Goal: Transaction & Acquisition: Download file/media

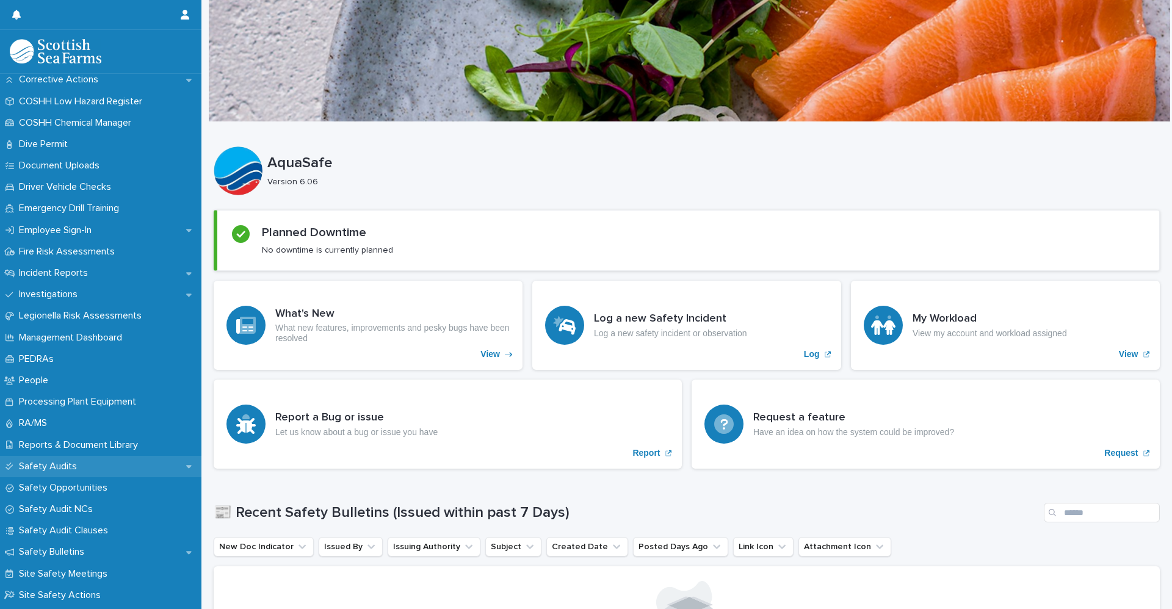
scroll to position [366, 0]
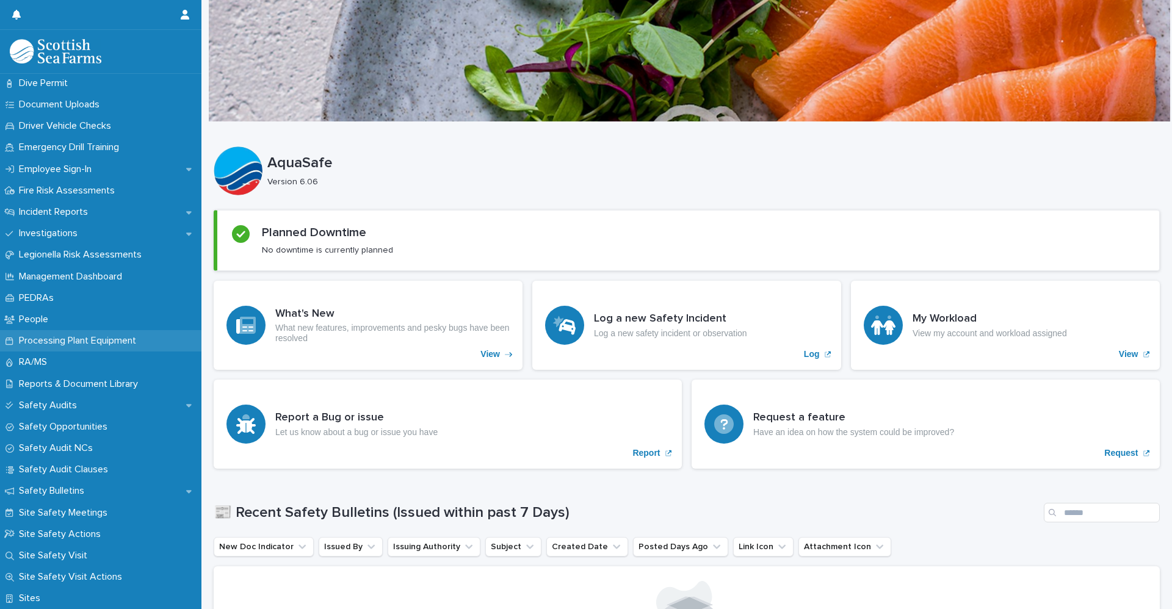
click at [97, 351] on div "Processing Plant Equipment" at bounding box center [100, 340] width 201 height 21
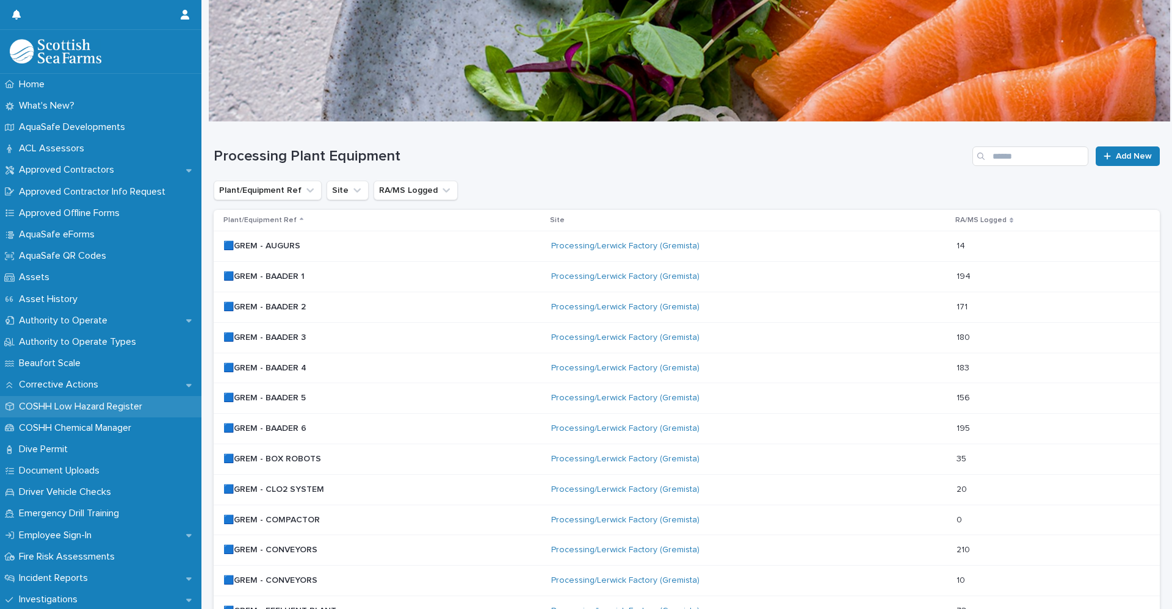
scroll to position [244, 0]
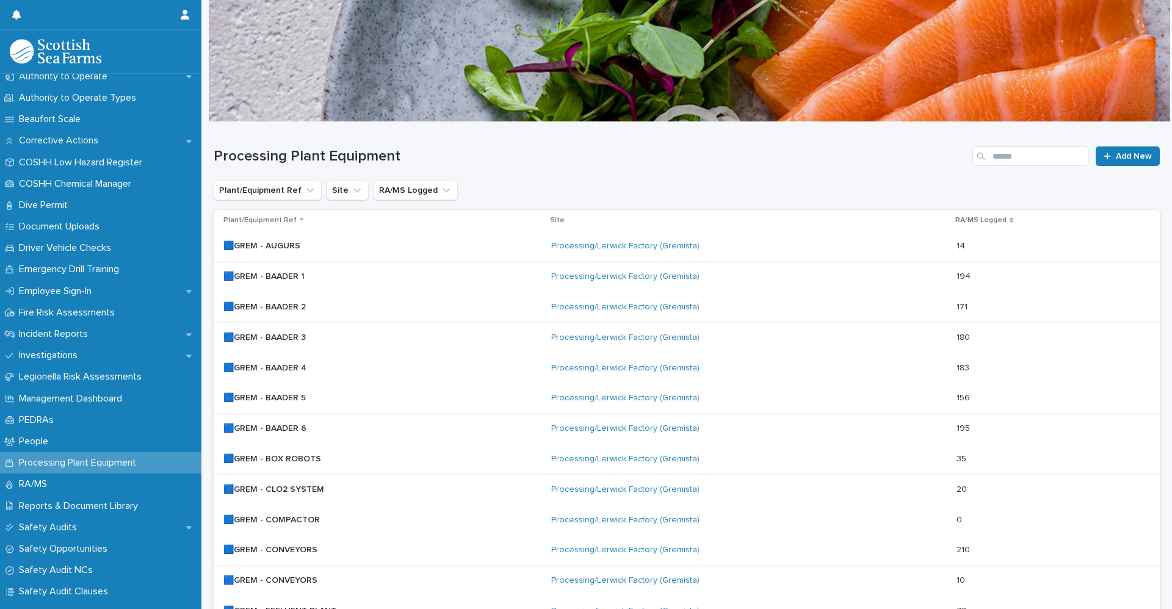
click at [238, 338] on p "🟦GREM - BAADER 3" at bounding box center [265, 336] width 85 height 13
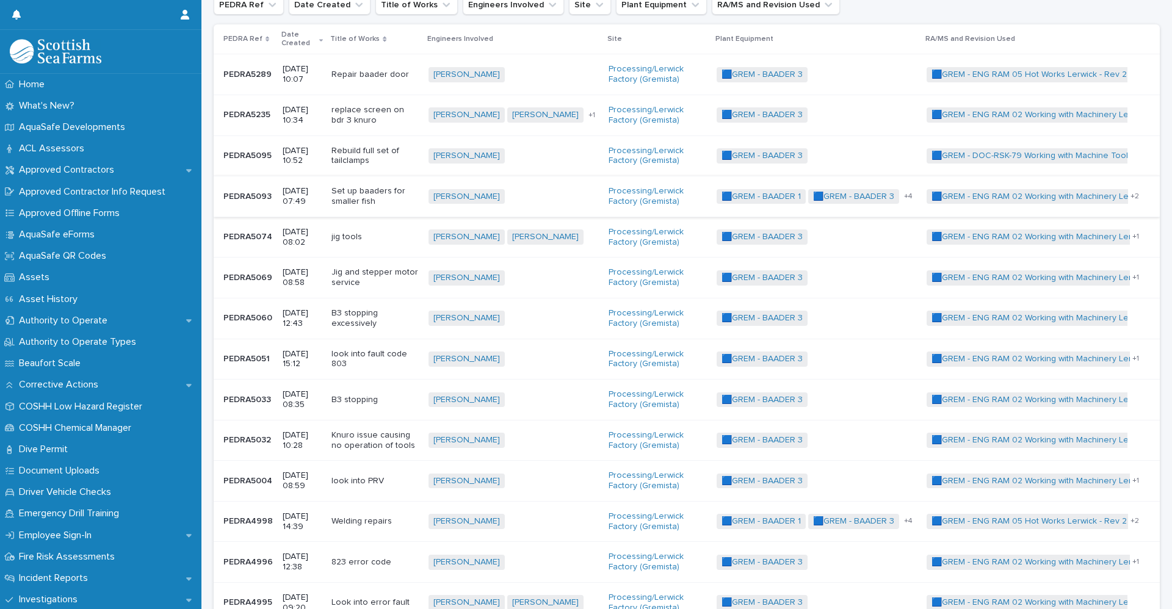
scroll to position [488, 0]
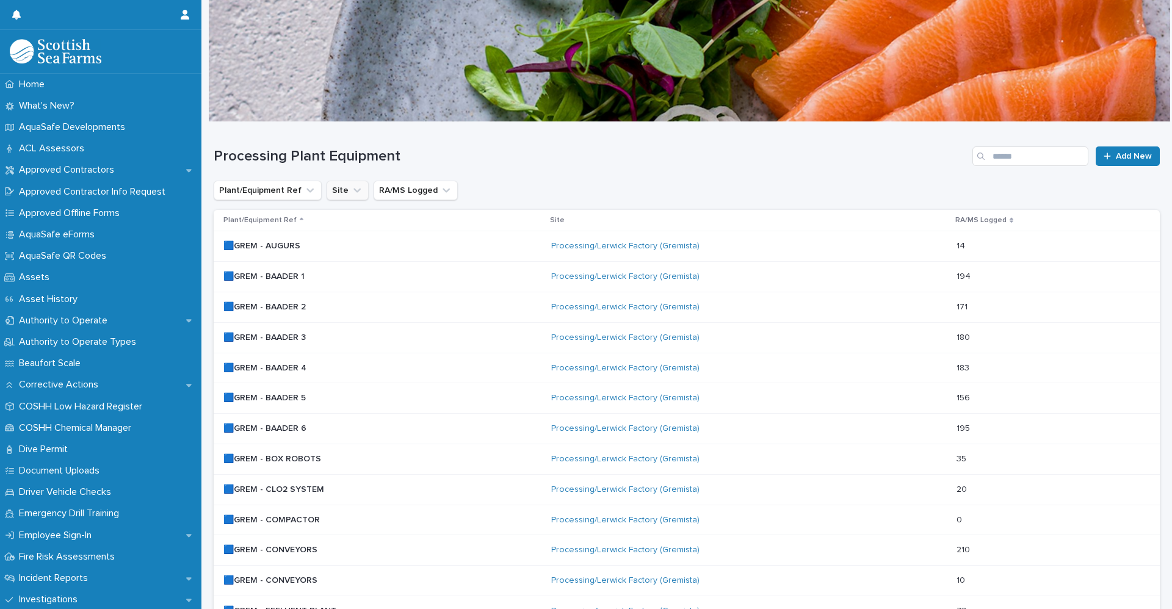
click at [351, 195] on icon "Site" at bounding box center [357, 190] width 12 height 12
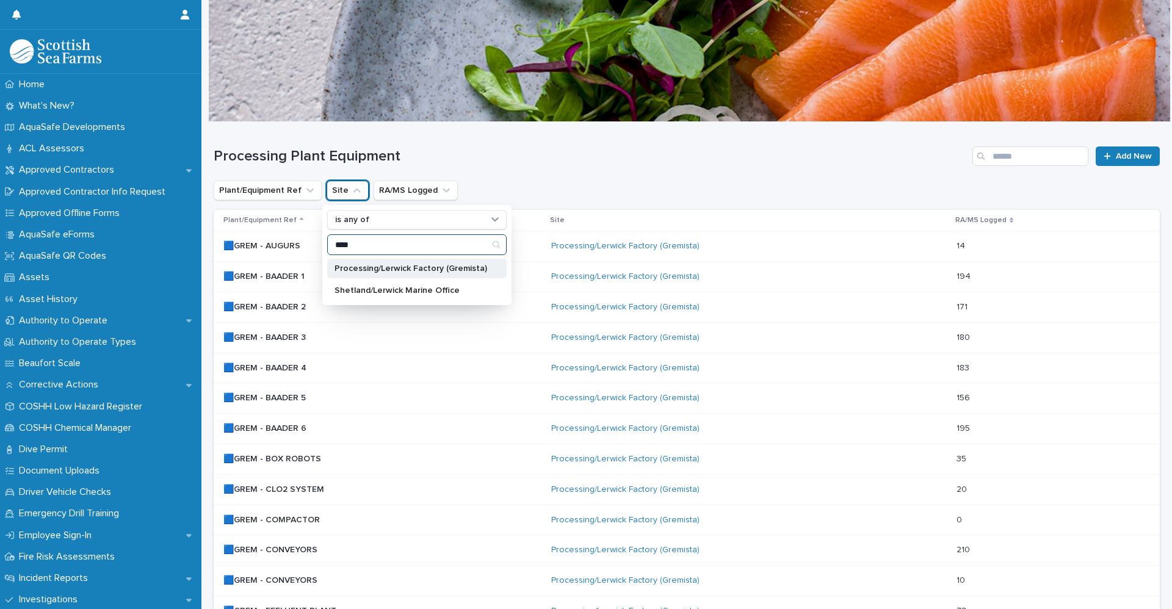
type input "****"
click at [336, 270] on p "Processing/Lerwick Factory (Gremista)" at bounding box center [410, 268] width 153 height 9
click at [639, 157] on h1 "Processing Plant Equipment" at bounding box center [591, 157] width 754 height 18
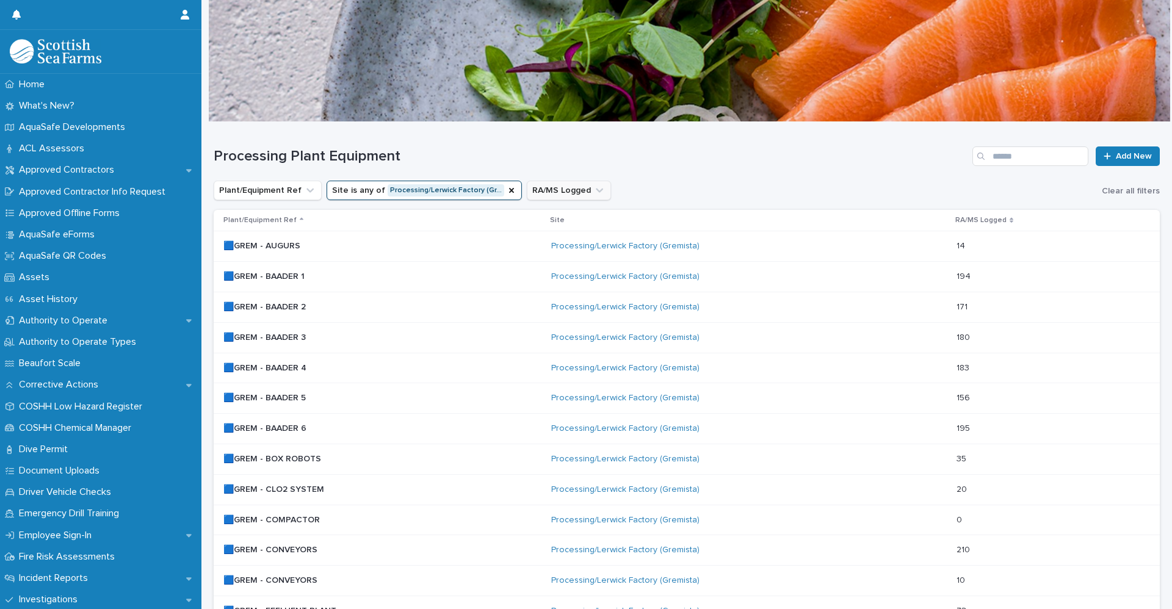
click at [592, 189] on button "RA/MS Logged" at bounding box center [569, 191] width 84 height 20
click at [546, 244] on input "text" at bounding box center [595, 245] width 155 height 20
click at [710, 159] on h1 "Processing Plant Equipment" at bounding box center [591, 157] width 754 height 18
click at [1105, 159] on div at bounding box center [1109, 156] width 12 height 9
click at [361, 250] on p at bounding box center [330, 246] width 214 height 10
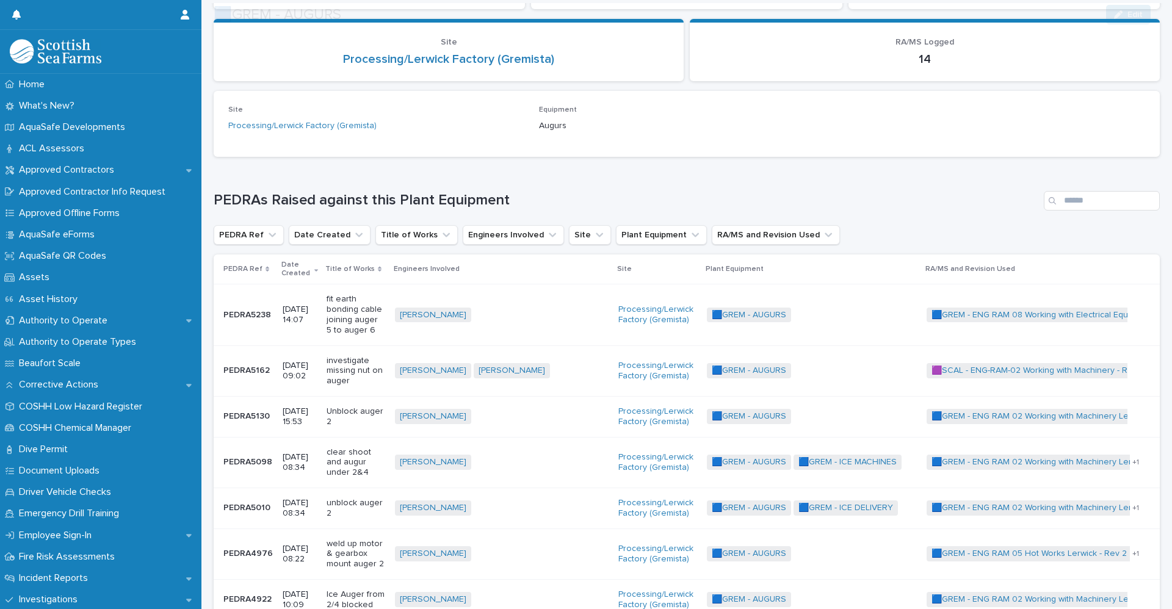
scroll to position [117, 0]
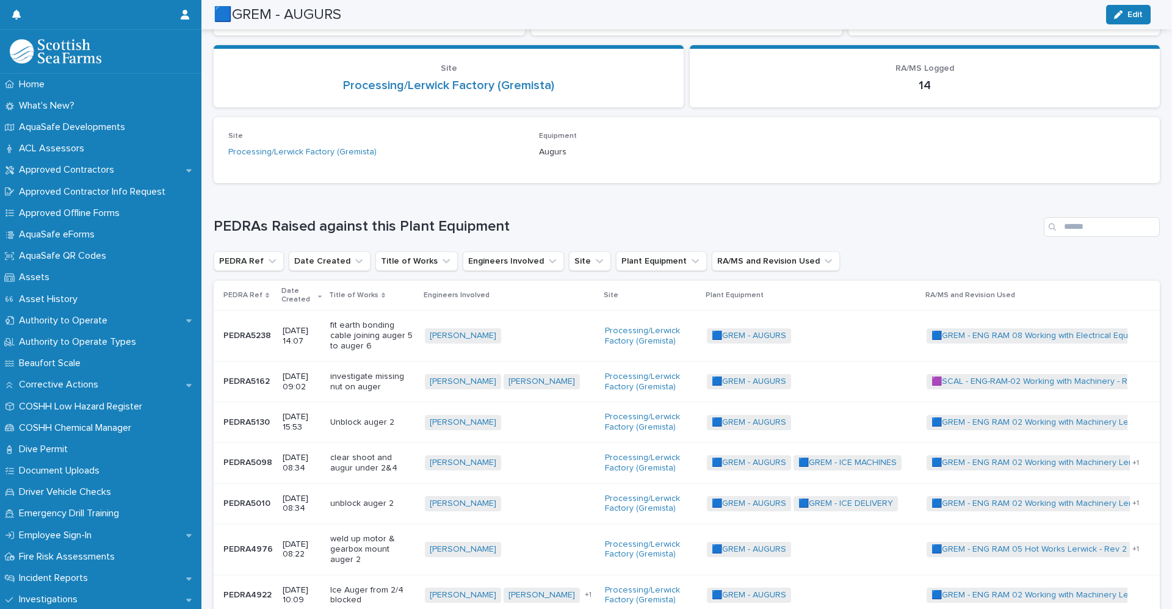
click at [322, 302] on div "Date Created" at bounding box center [301, 295] width 40 height 23
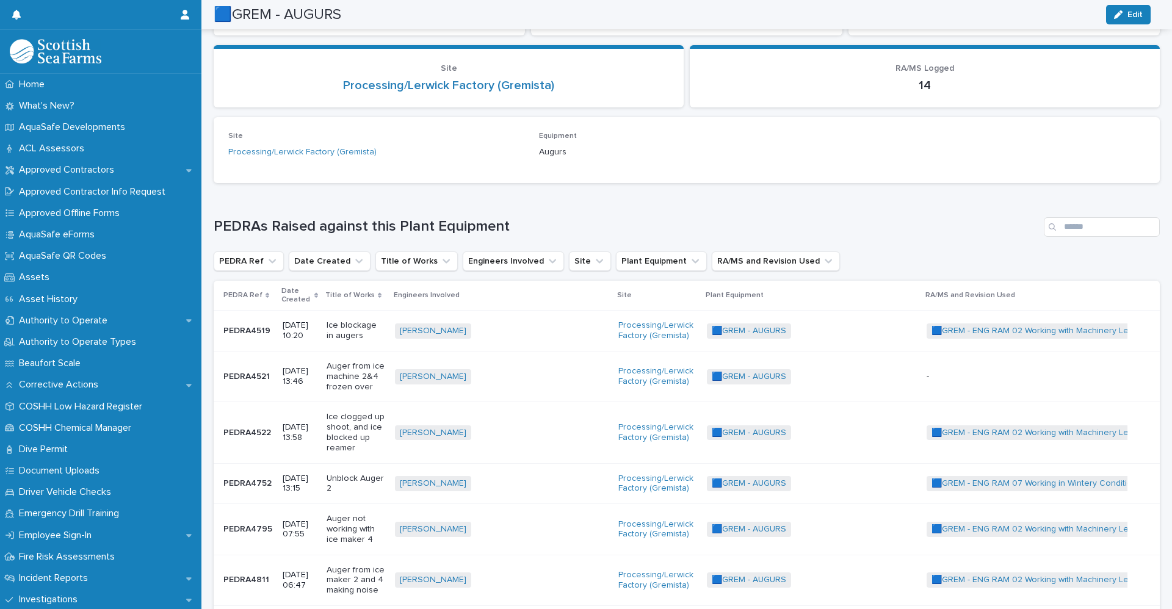
scroll to position [182, 0]
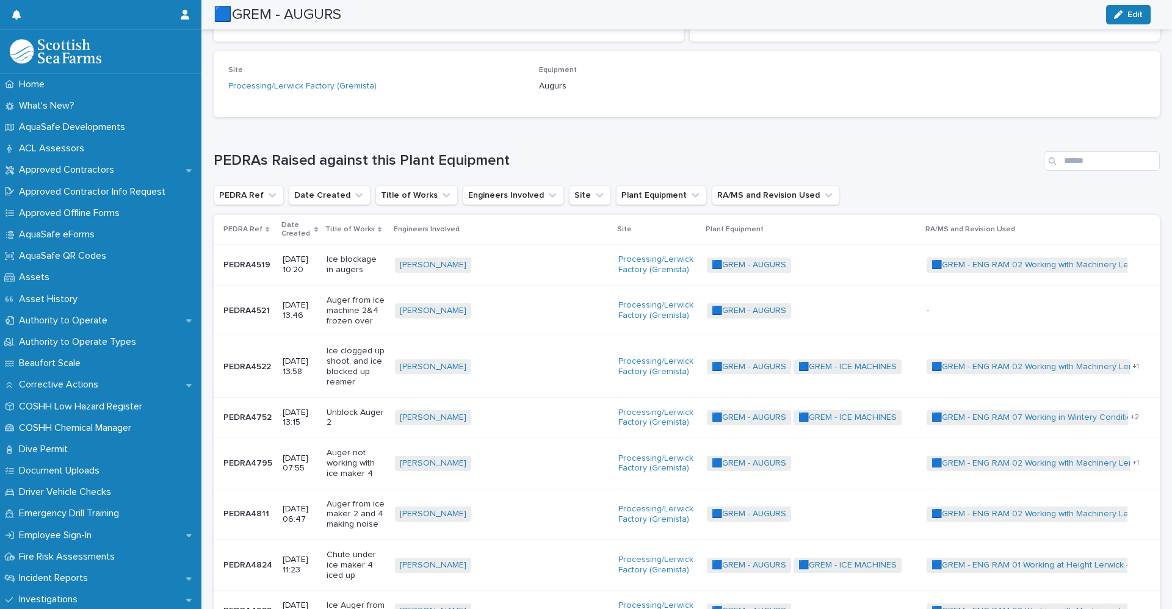
click at [317, 229] on div "Date Created" at bounding box center [299, 229] width 37 height 23
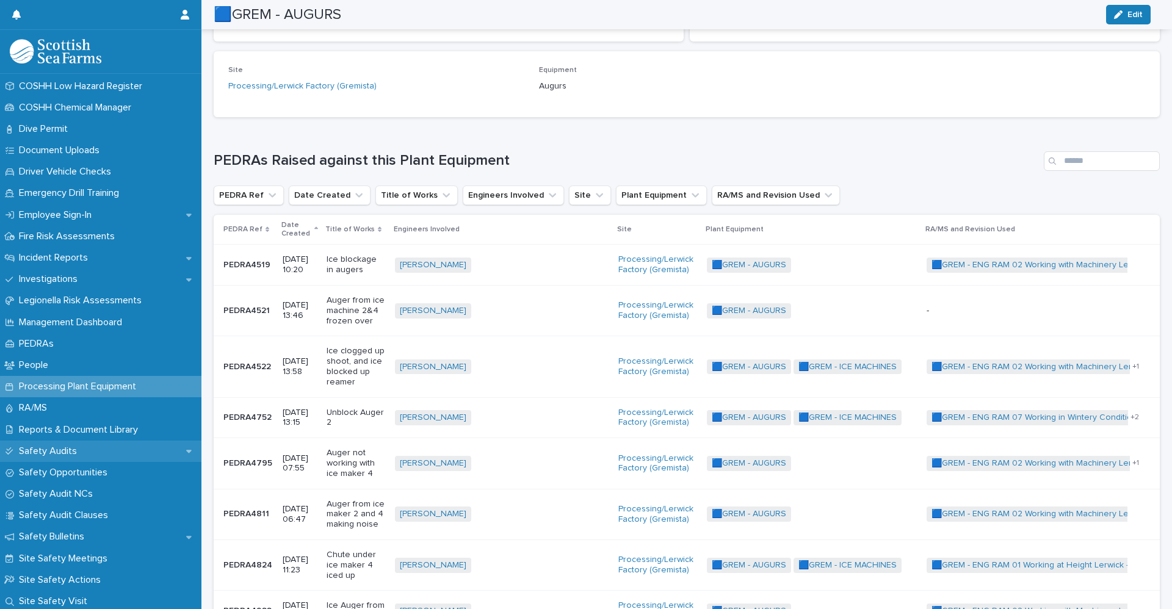
scroll to position [366, 0]
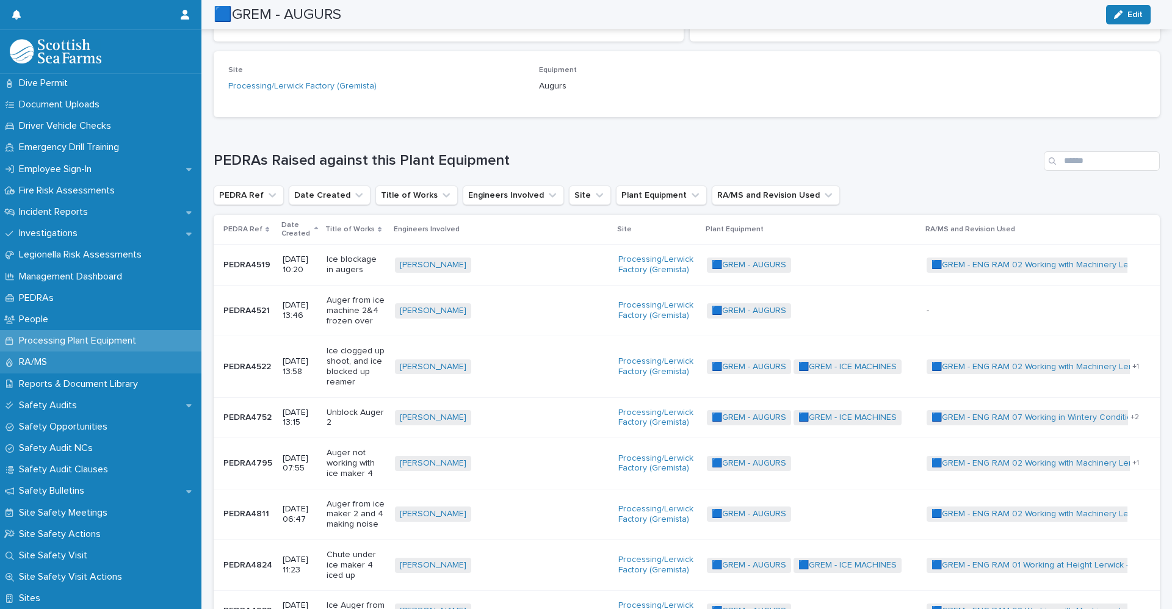
click at [88, 370] on div "RA/MS" at bounding box center [100, 362] width 201 height 21
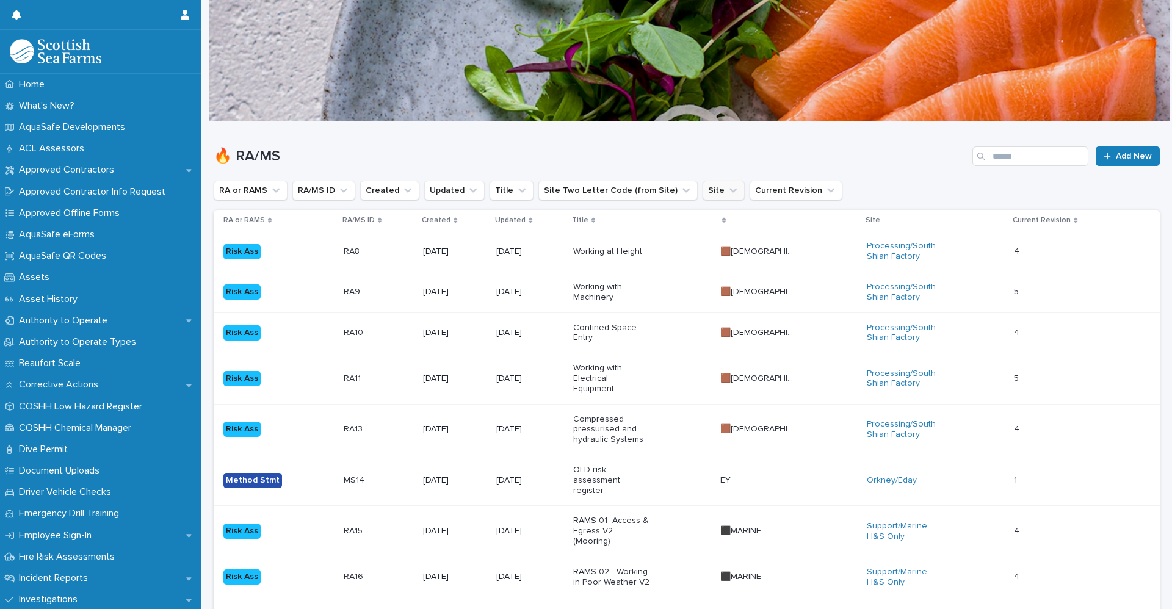
click at [727, 184] on icon "Site" at bounding box center [733, 190] width 12 height 12
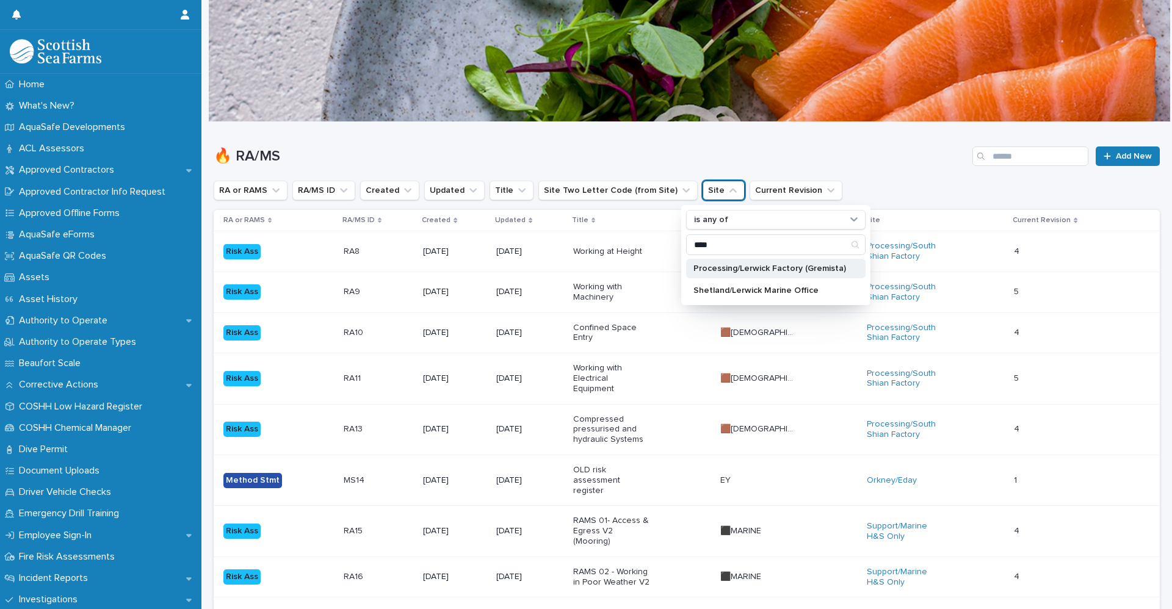
type input "****"
click at [759, 270] on p "Processing/Lerwick Factory (Gremista)" at bounding box center [769, 268] width 153 height 9
click at [712, 150] on h1 "🔥 RA/MS" at bounding box center [591, 157] width 754 height 18
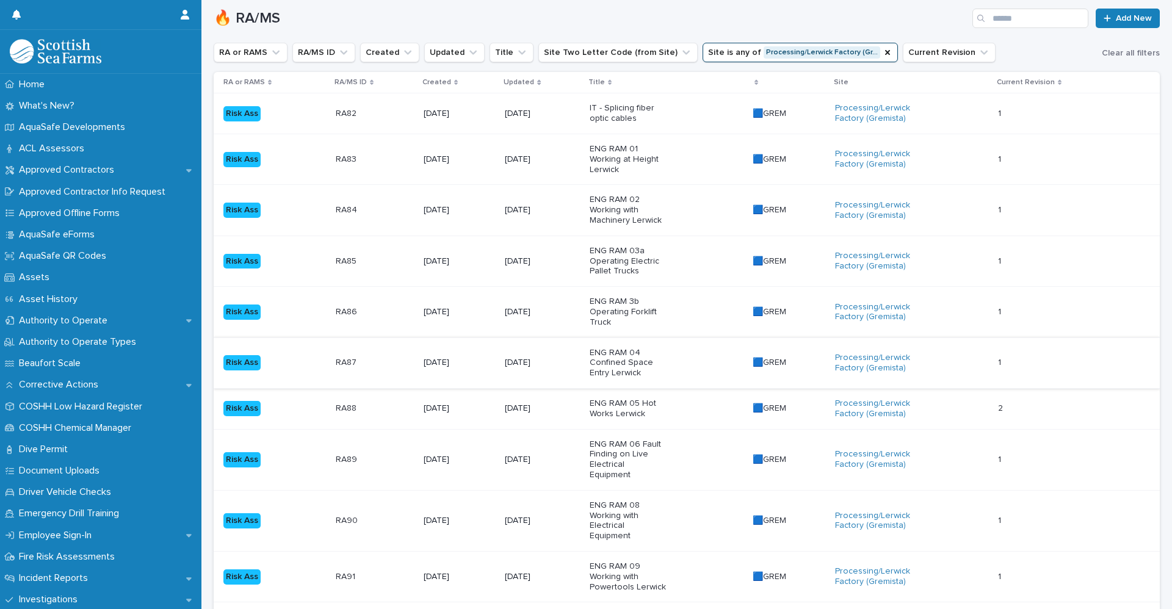
scroll to position [61, 0]
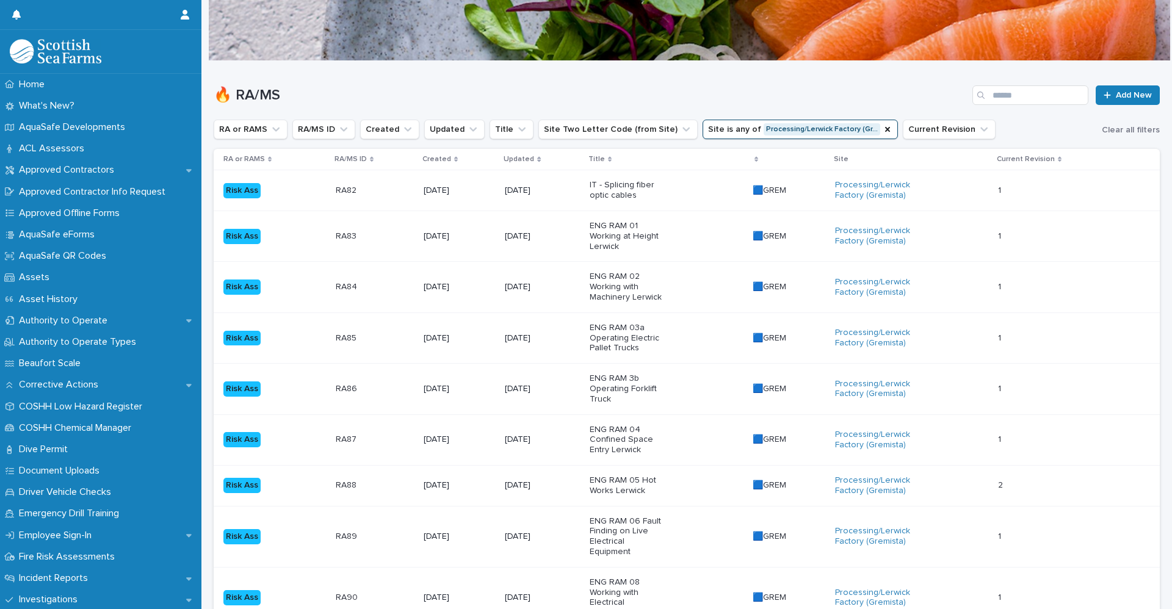
click at [378, 338] on p at bounding box center [374, 338] width 76 height 10
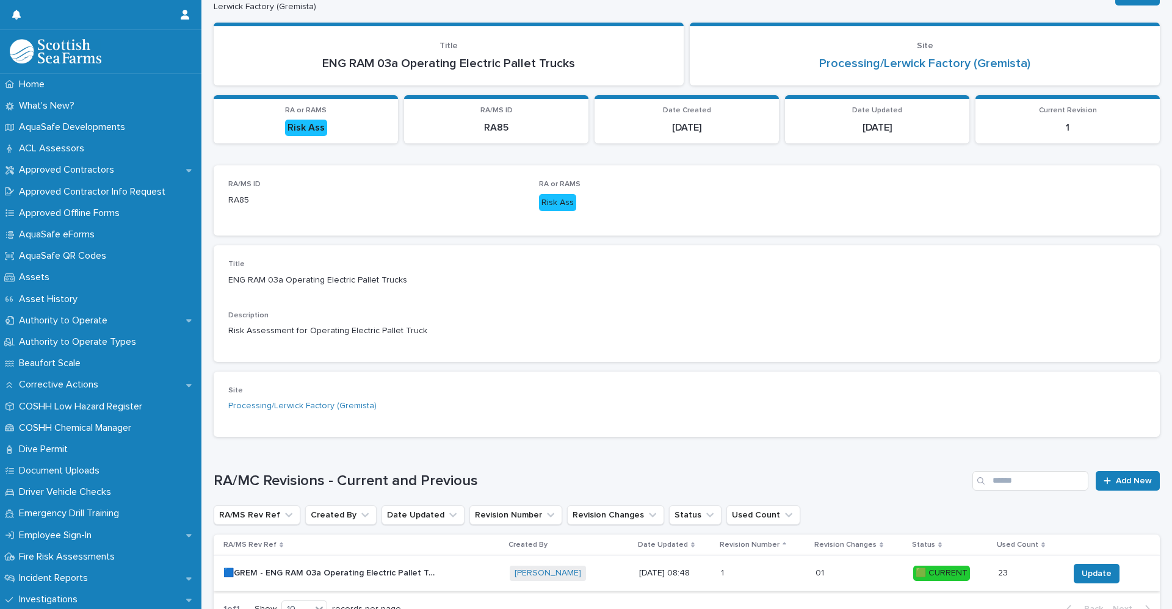
scroll to position [150, 0]
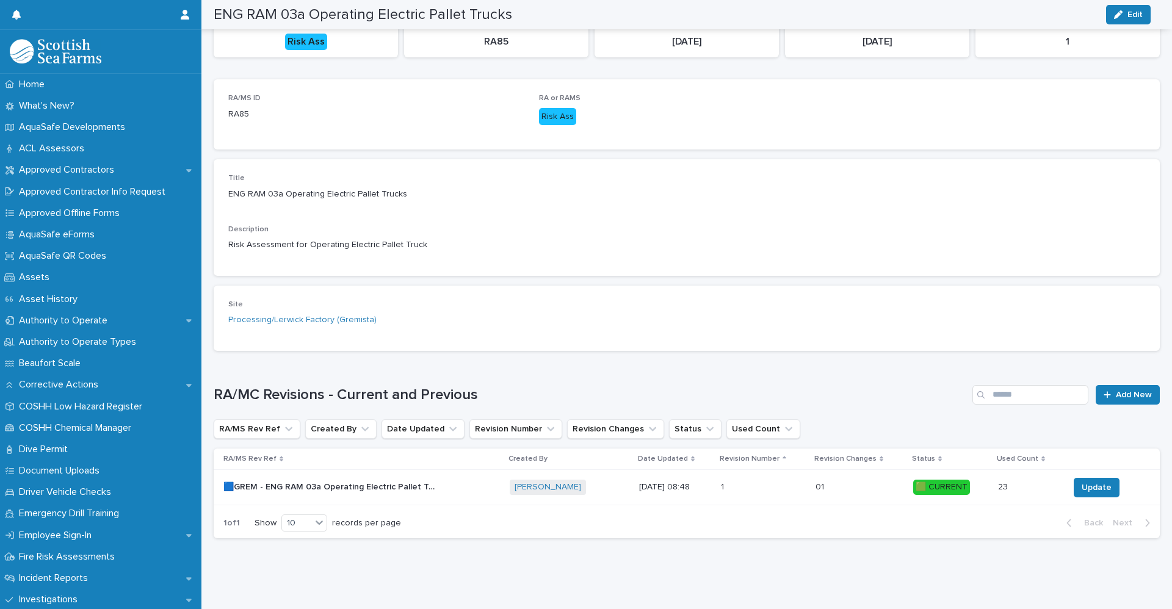
click at [386, 480] on p "🟦GREM - ENG RAM 03a Operating Electric Pallet Trucks - Rev 1 🟩" at bounding box center [331, 486] width 216 height 13
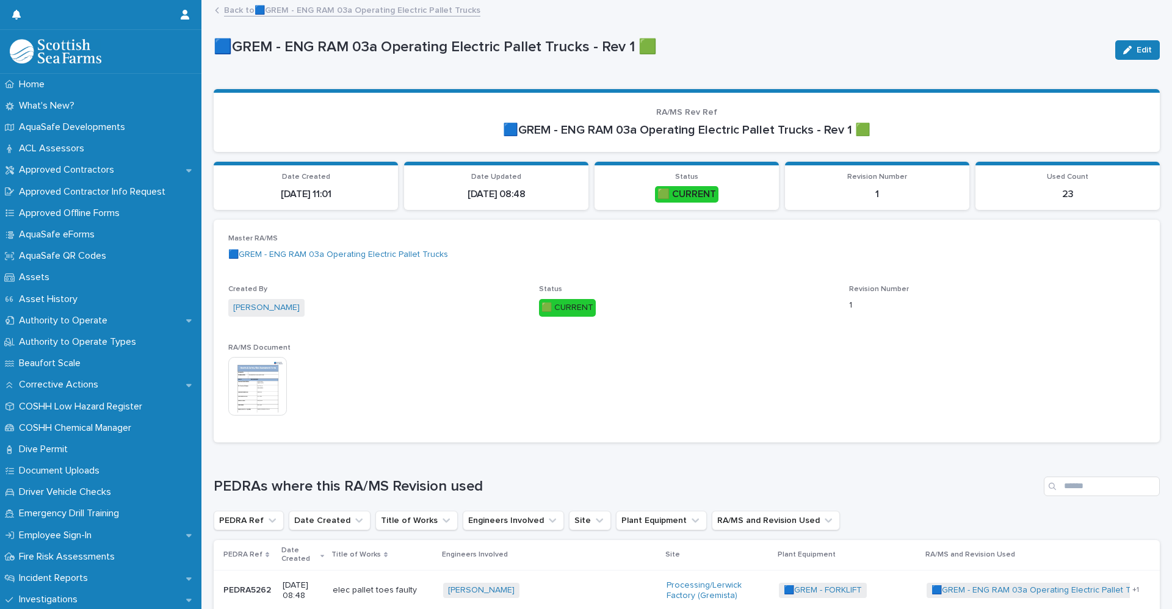
click at [270, 396] on img at bounding box center [257, 386] width 59 height 59
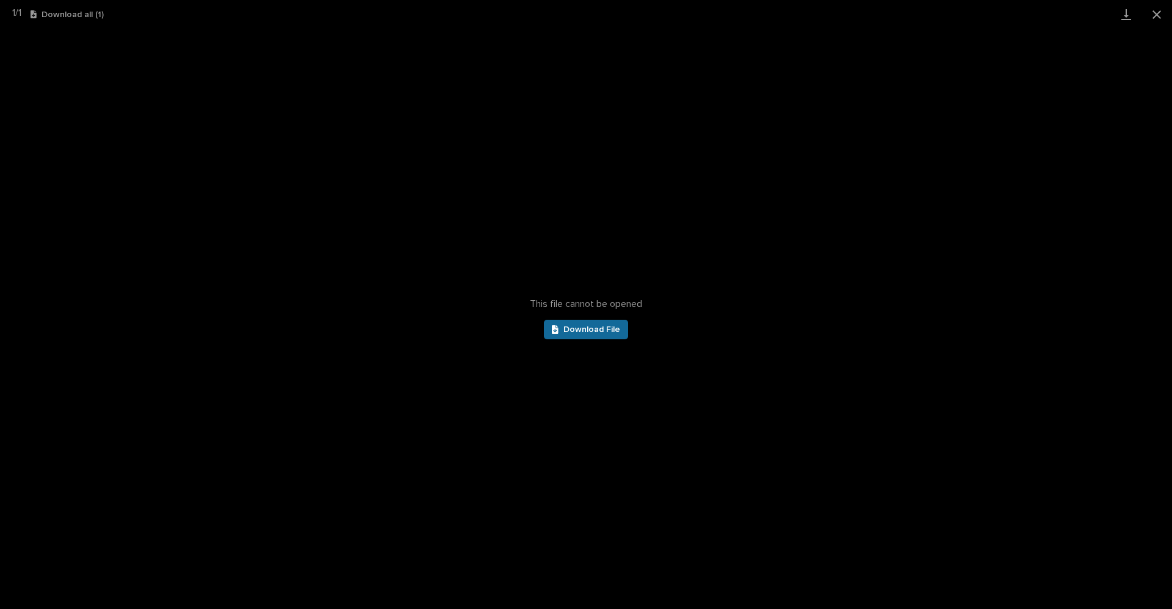
click at [585, 332] on span "Download File" at bounding box center [591, 329] width 57 height 9
click at [1156, 19] on button "Close gallery" at bounding box center [1156, 14] width 31 height 29
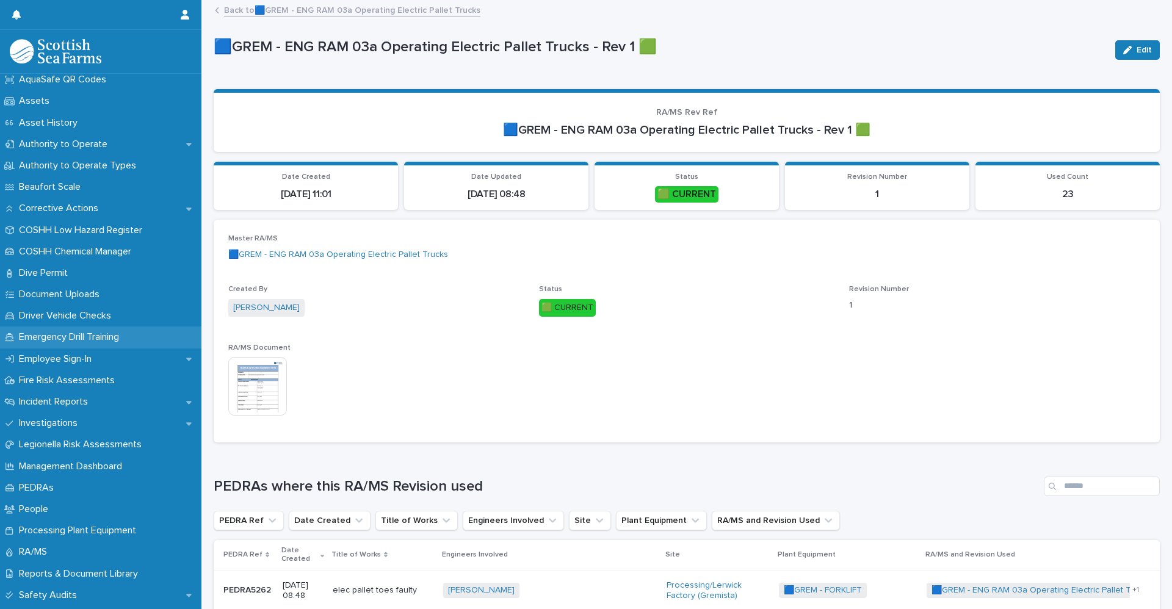
scroll to position [183, 0]
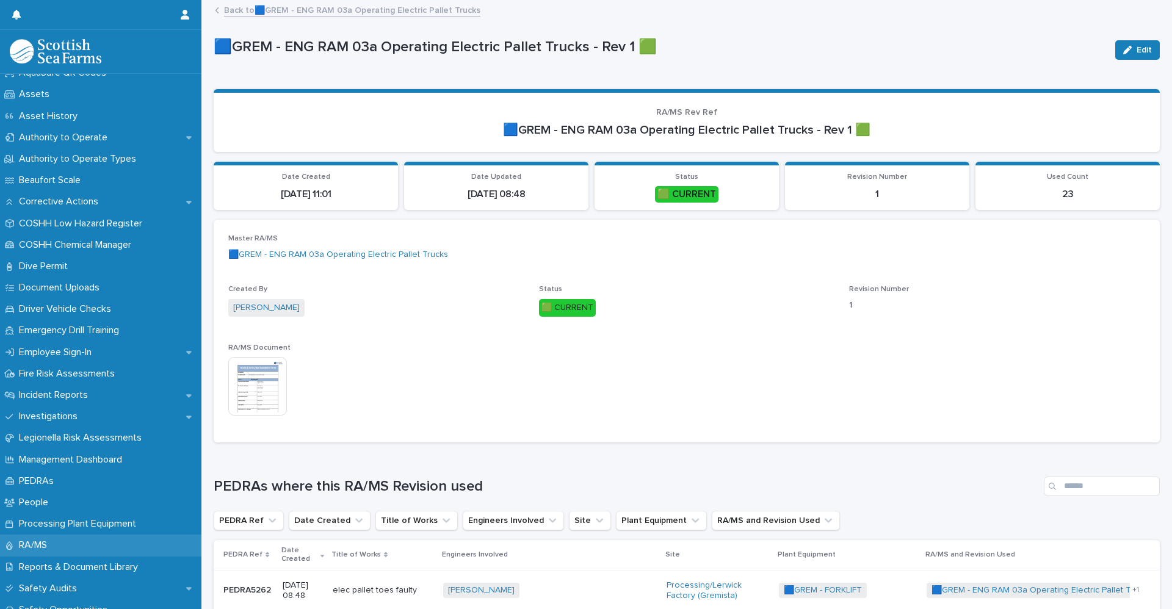
click at [70, 544] on div "RA/MS" at bounding box center [100, 545] width 201 height 21
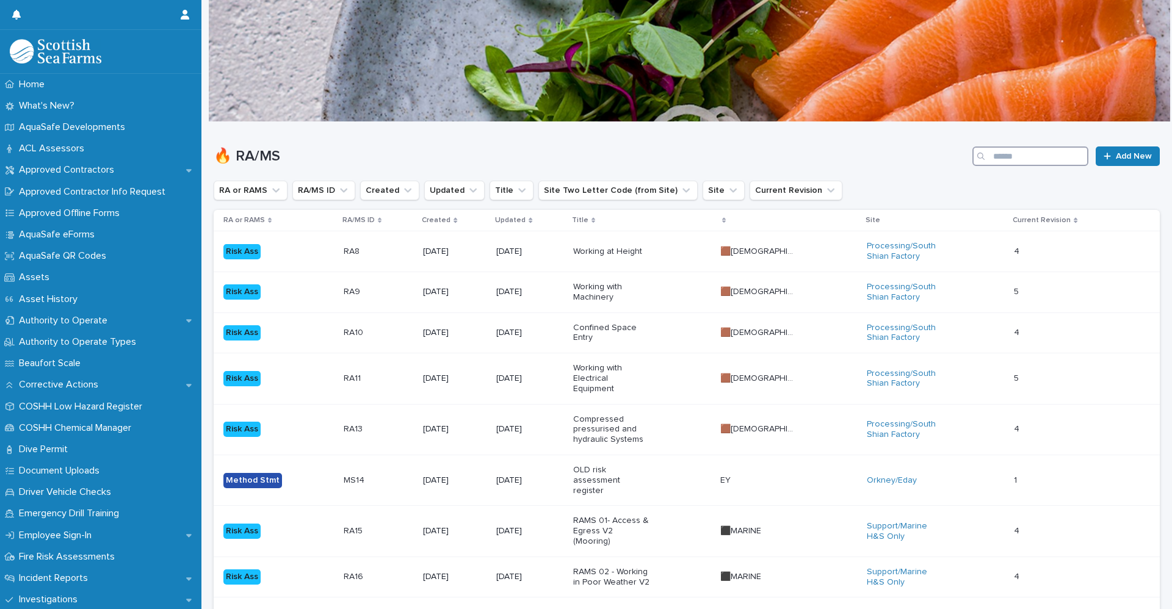
click at [1026, 157] on input "Search" at bounding box center [1030, 156] width 116 height 20
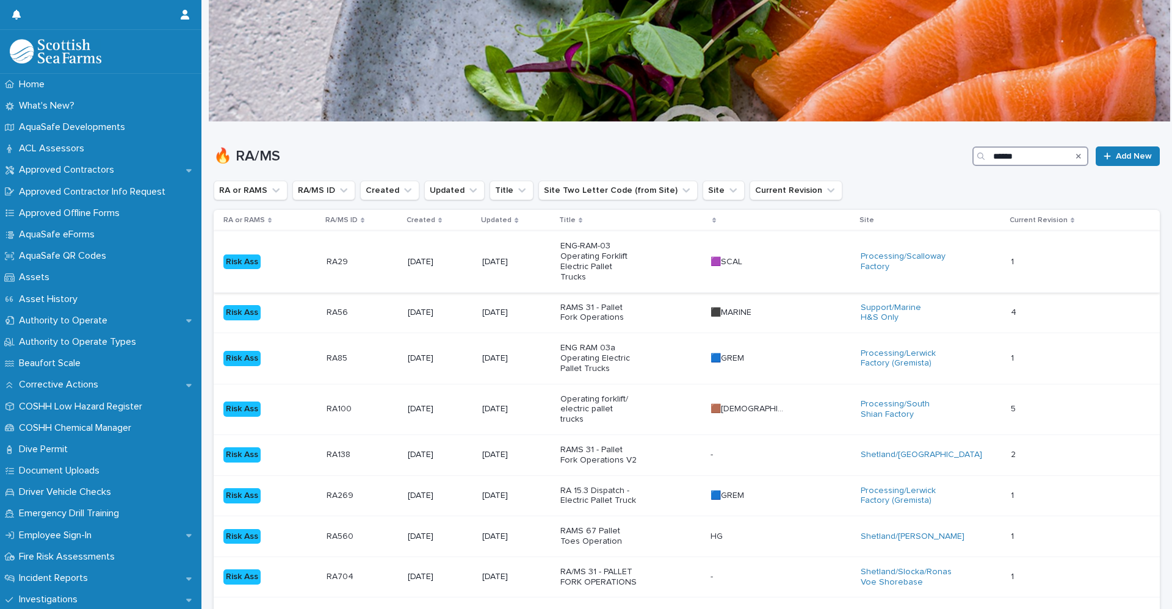
type input "******"
click at [333, 260] on p "RA29" at bounding box center [339, 261] width 24 height 13
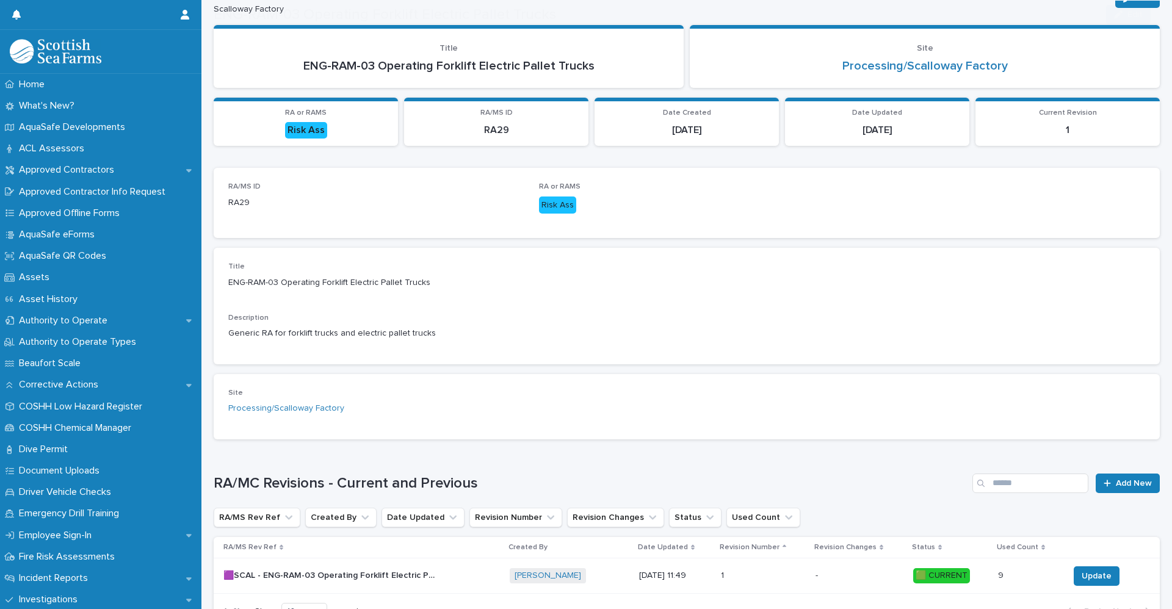
scroll to position [150, 0]
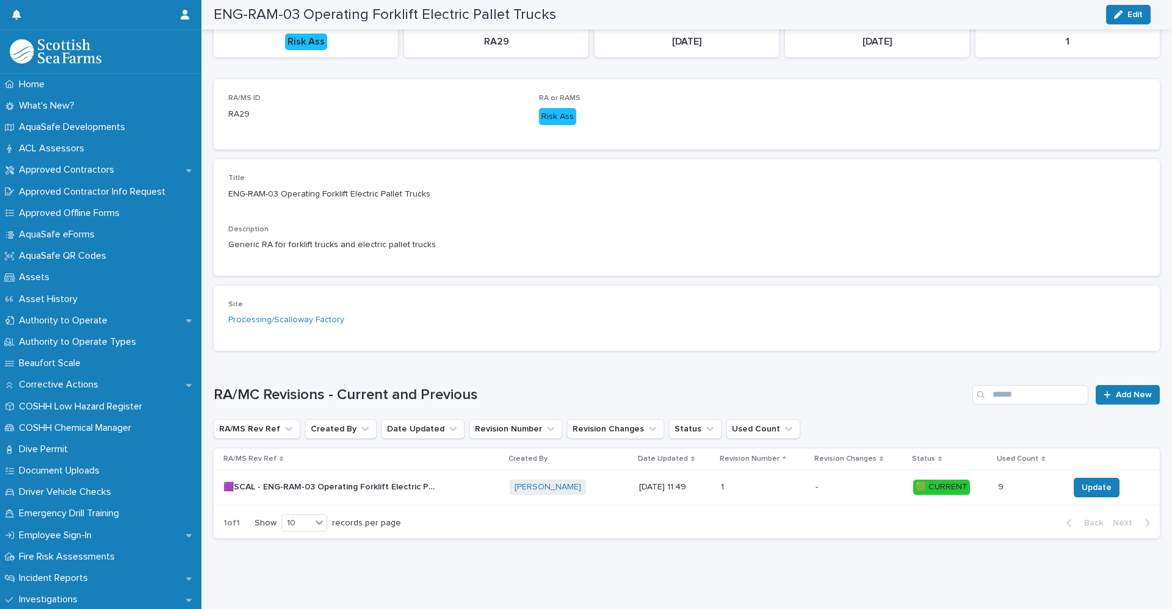
click at [388, 480] on p "🟪SCAL - ENG-RAM-03 Operating Forklift Electric Pallet Trucks - Rev 1 🟩" at bounding box center [331, 486] width 216 height 13
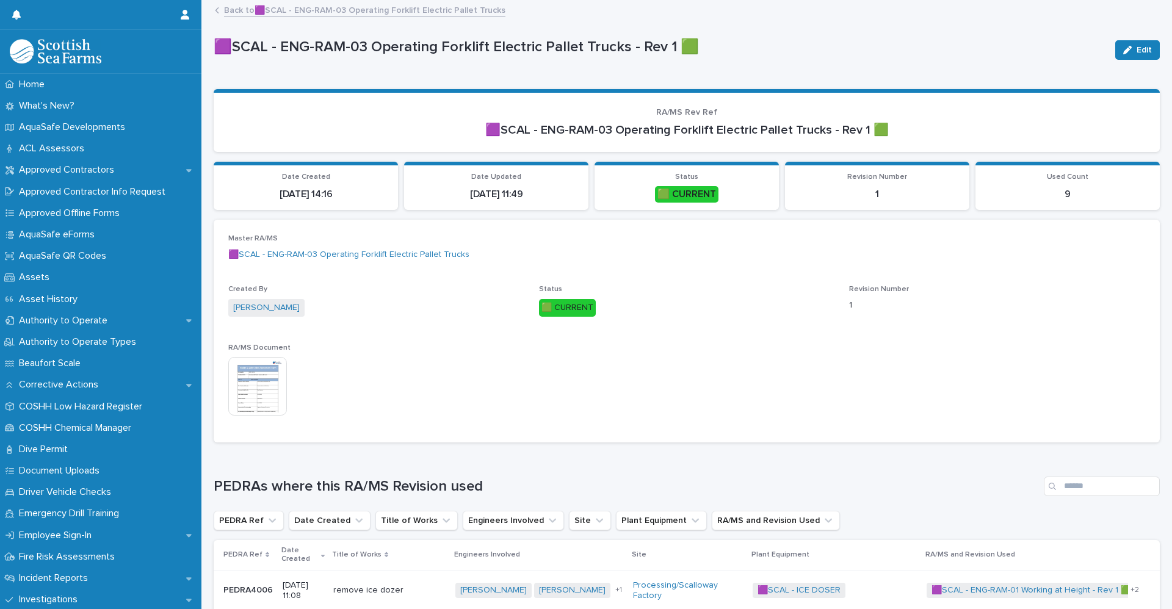
click at [248, 391] on img at bounding box center [257, 386] width 59 height 59
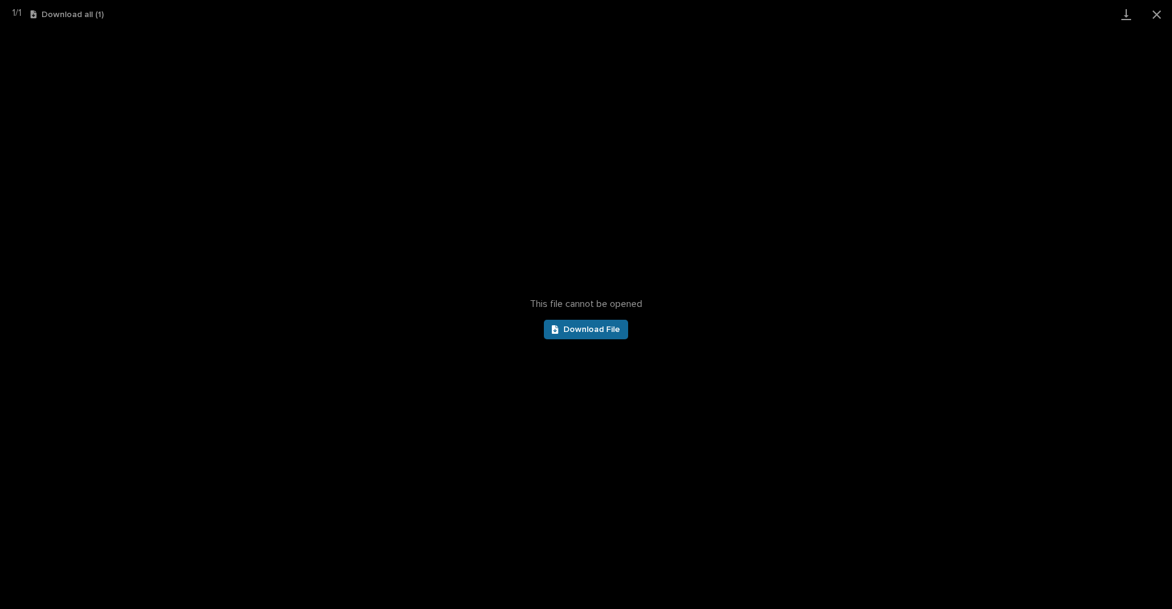
click at [608, 334] on link "Download File" at bounding box center [586, 330] width 84 height 20
click at [1152, 14] on button "Close gallery" at bounding box center [1156, 14] width 31 height 29
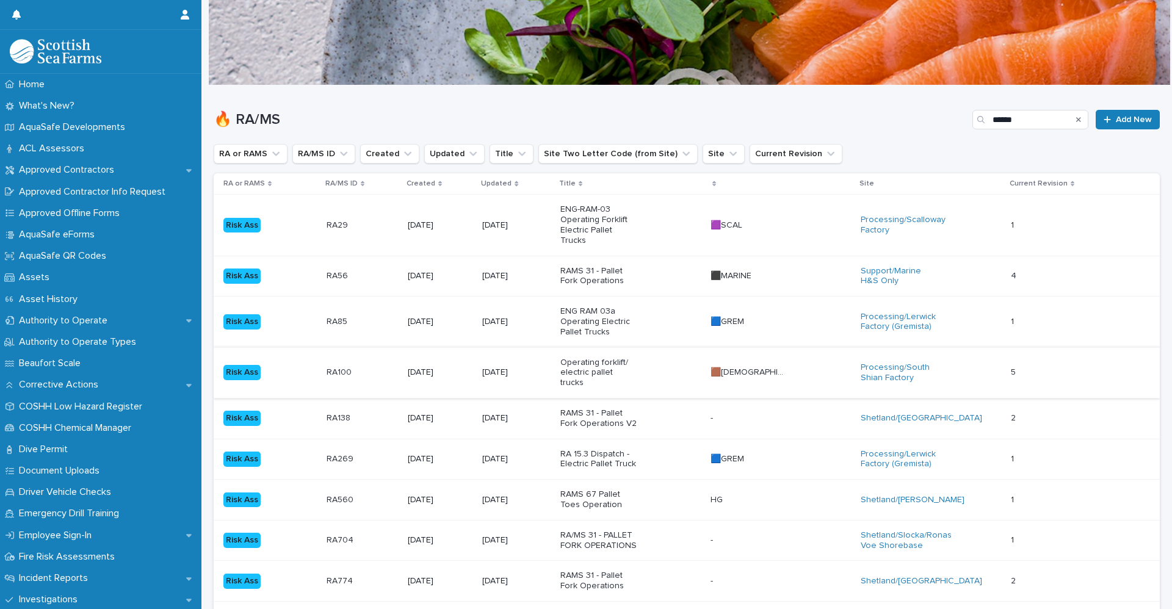
scroll to position [61, 0]
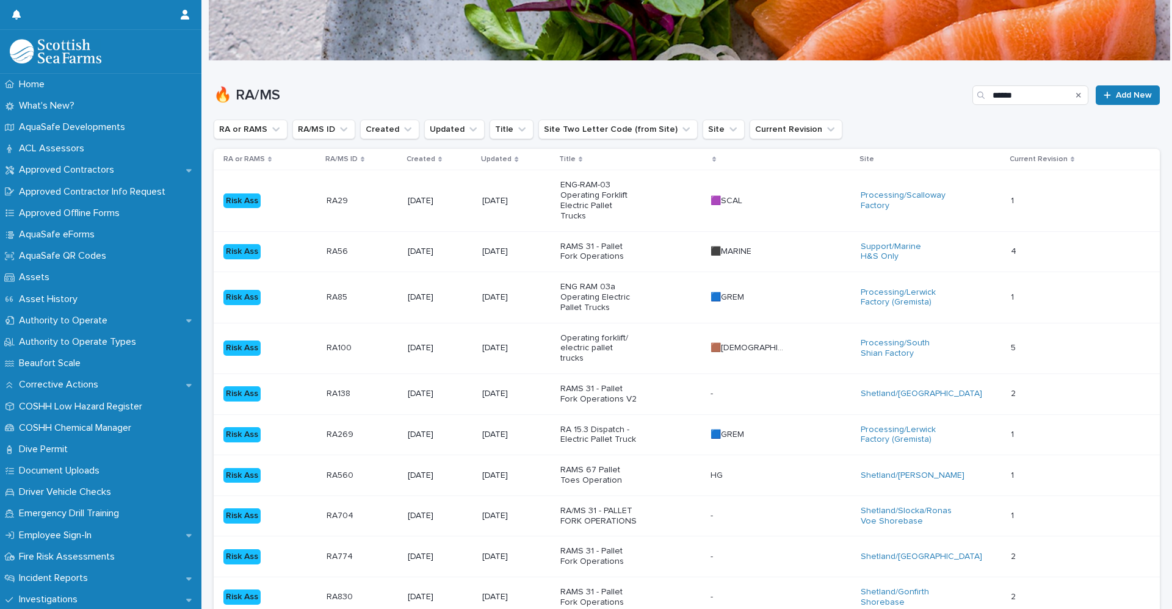
click at [336, 427] on p "RA269" at bounding box center [341, 433] width 29 height 13
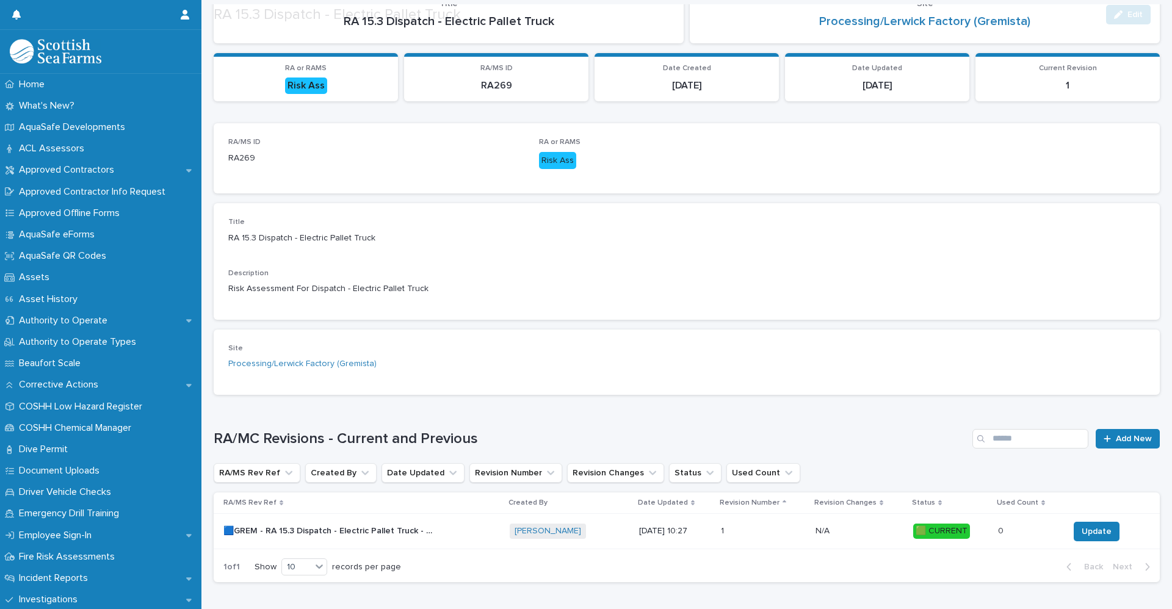
scroll to position [150, 0]
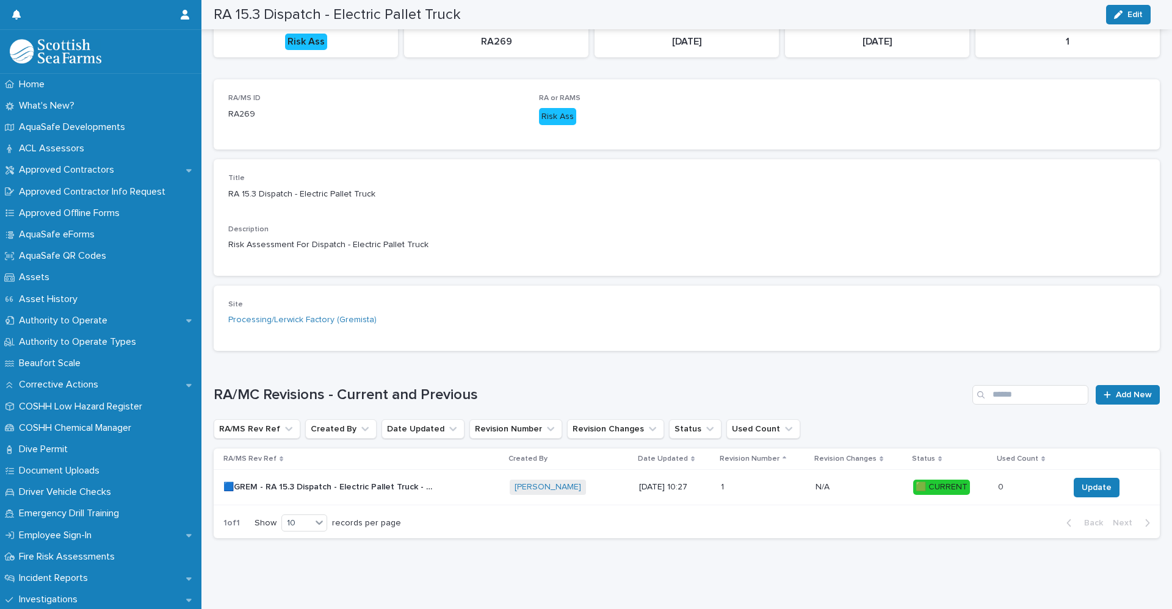
click at [377, 477] on div "🟦GREM - RA 15.3 Dispatch - Electric Pallet Truck - Rev 1 🟩 🟦GREM - RA 15.3 Disp…" at bounding box center [361, 487] width 276 height 20
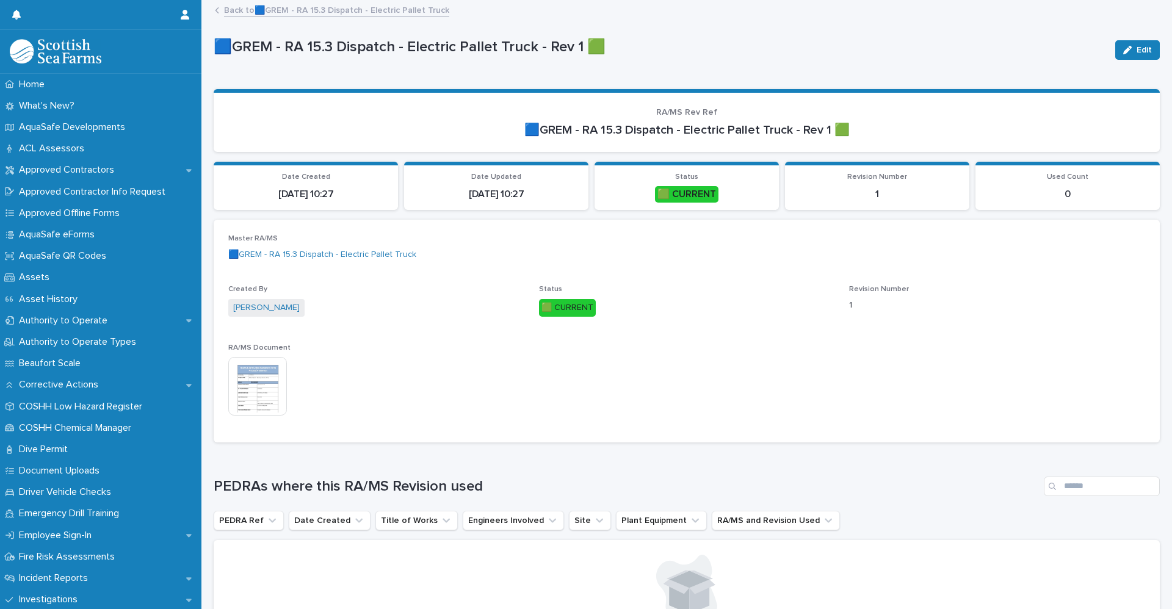
click at [256, 400] on img at bounding box center [257, 386] width 59 height 59
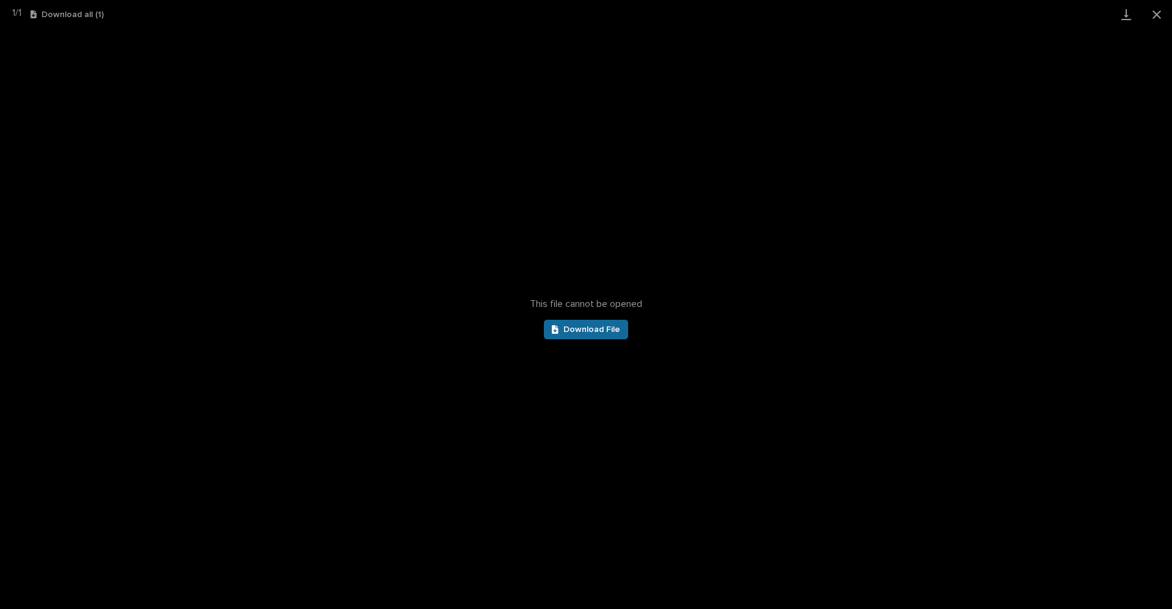
click at [596, 327] on span "Download File" at bounding box center [591, 329] width 57 height 9
click at [1153, 13] on button "Close gallery" at bounding box center [1156, 14] width 31 height 29
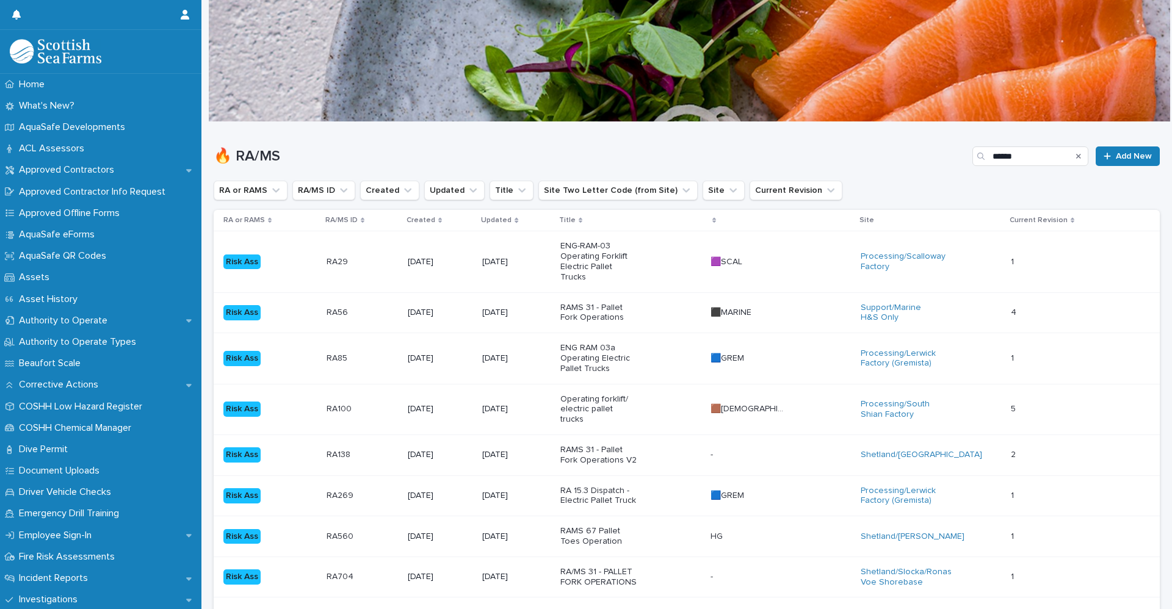
click at [392, 319] on div "RA56 RA56" at bounding box center [362, 313] width 71 height 20
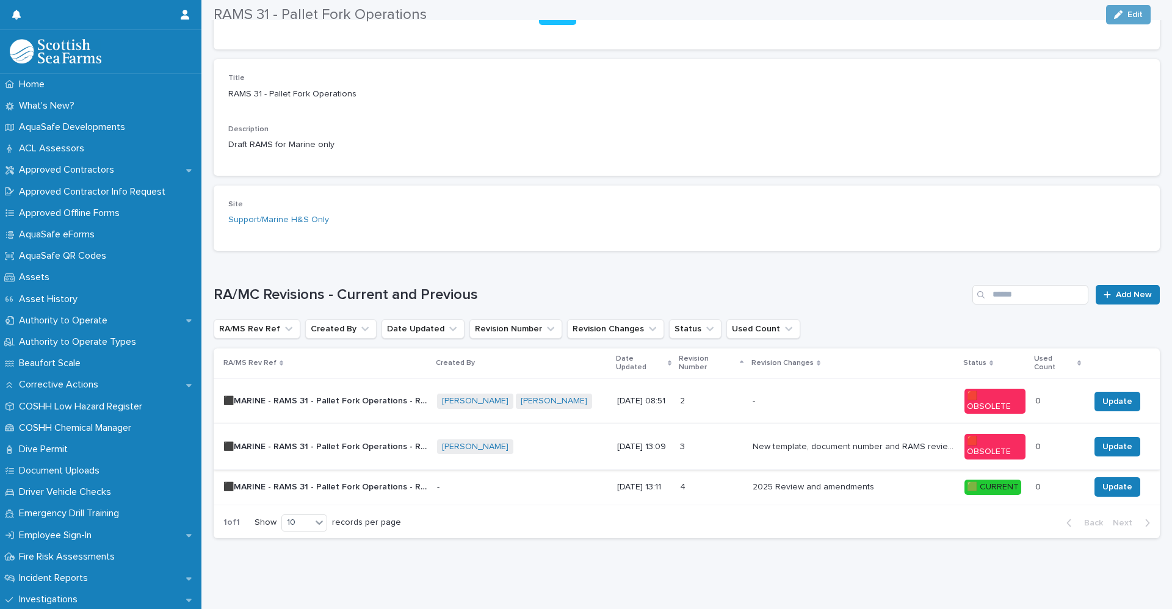
scroll to position [250, 0]
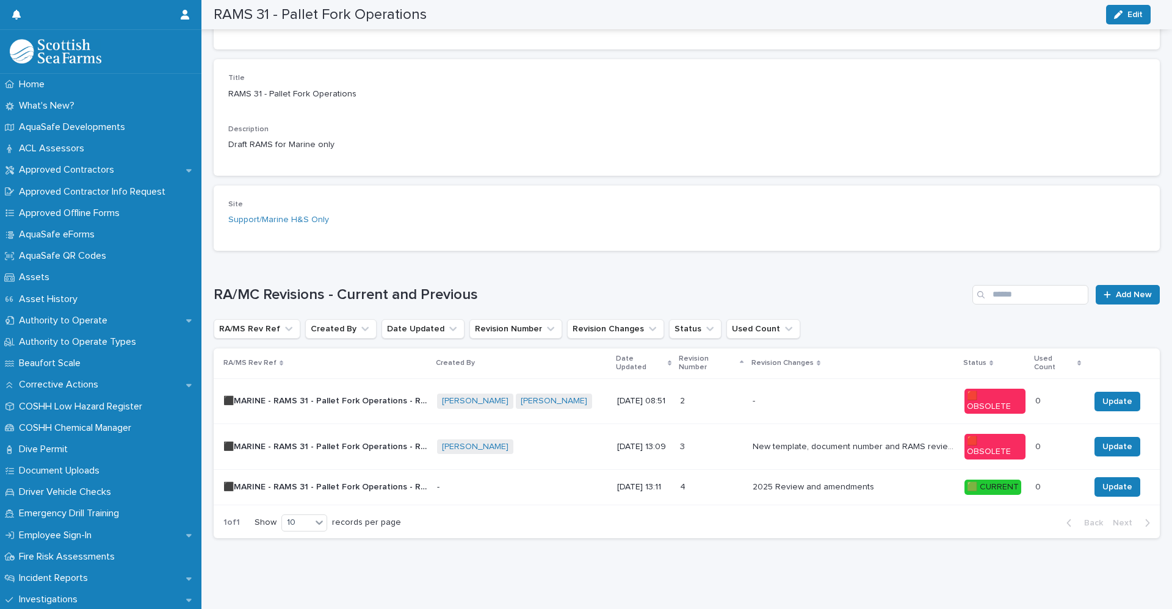
click at [403, 480] on p "⬛MARINE - RAMS 31 - Pallet Fork Operations - Rev 4 🟩" at bounding box center [326, 486] width 206 height 13
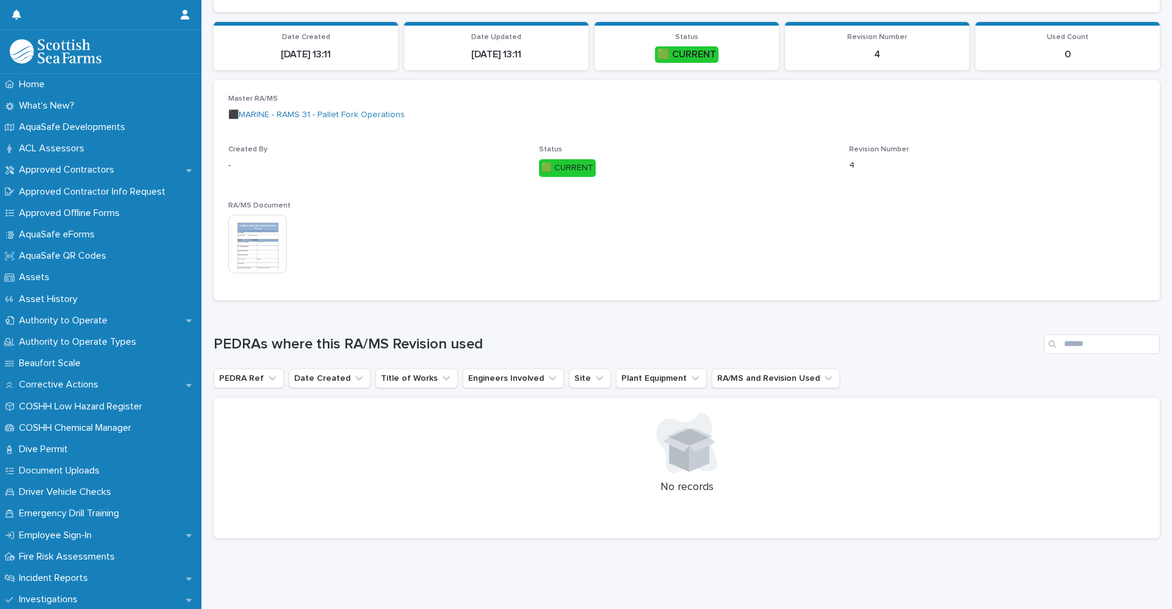
scroll to position [149, 0]
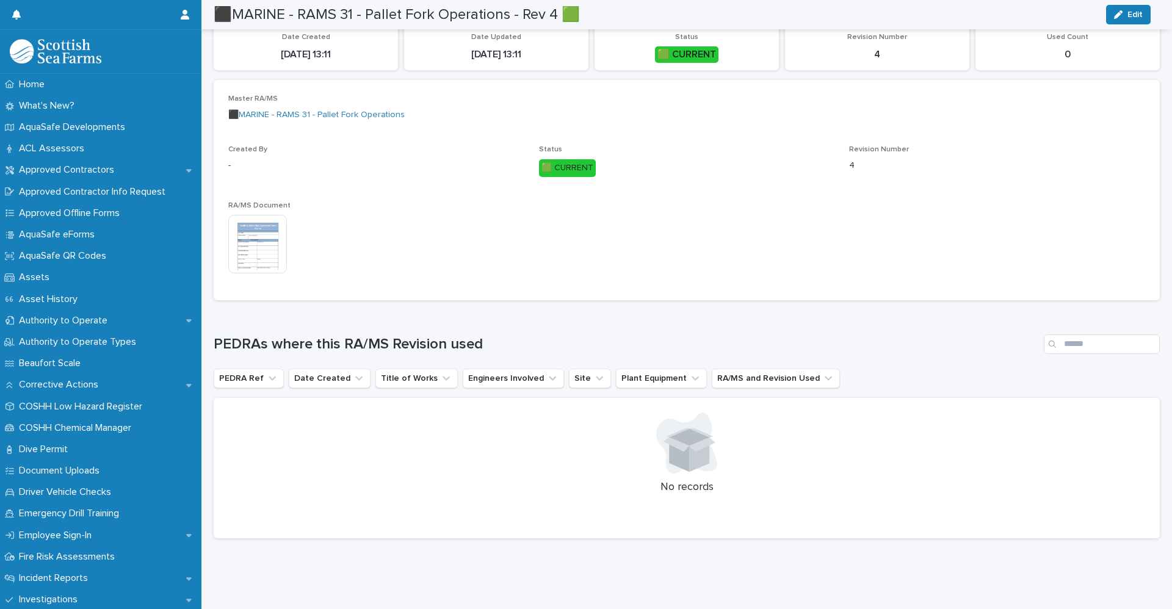
click at [241, 247] on img at bounding box center [257, 244] width 59 height 59
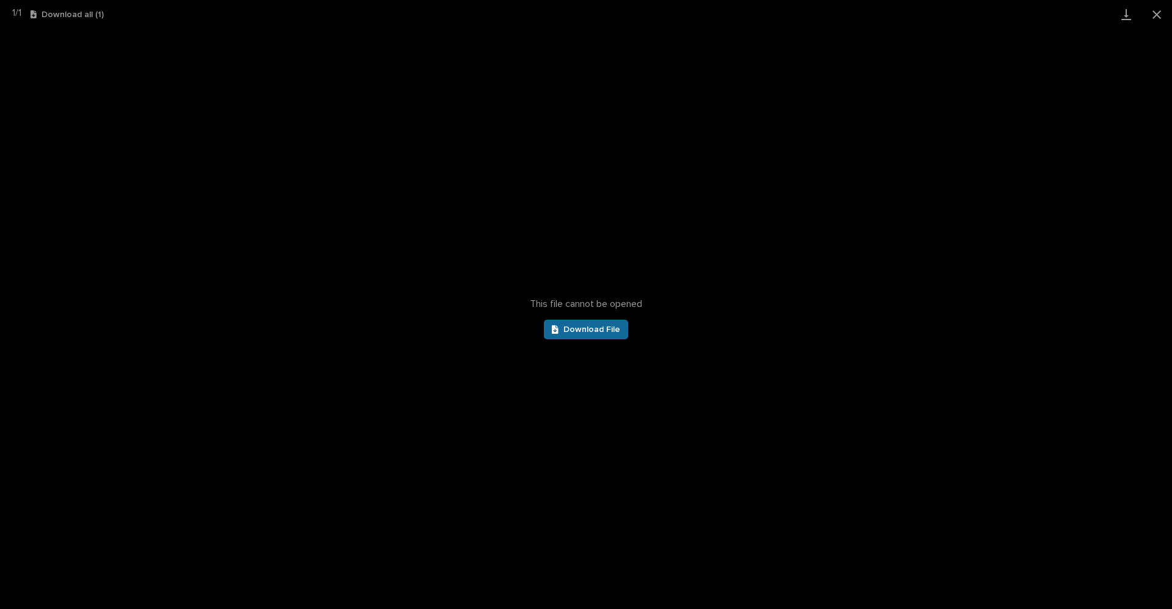
click at [562, 333] on div at bounding box center [558, 329] width 12 height 9
click at [1155, 13] on button "Close gallery" at bounding box center [1156, 14] width 31 height 29
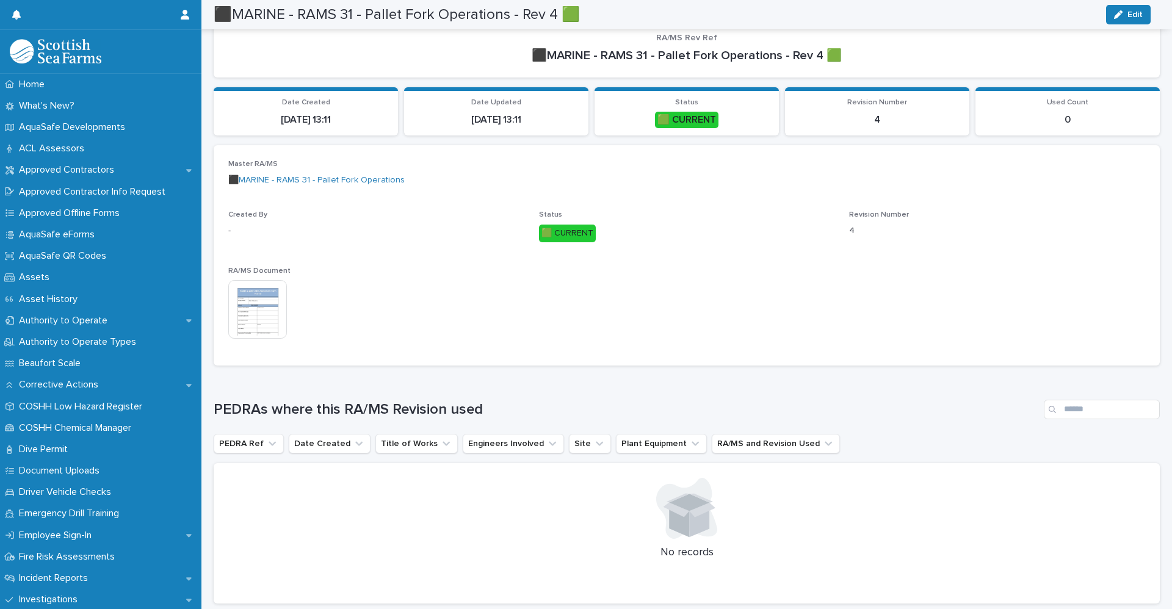
scroll to position [0, 0]
